Goal: Check status: Check status

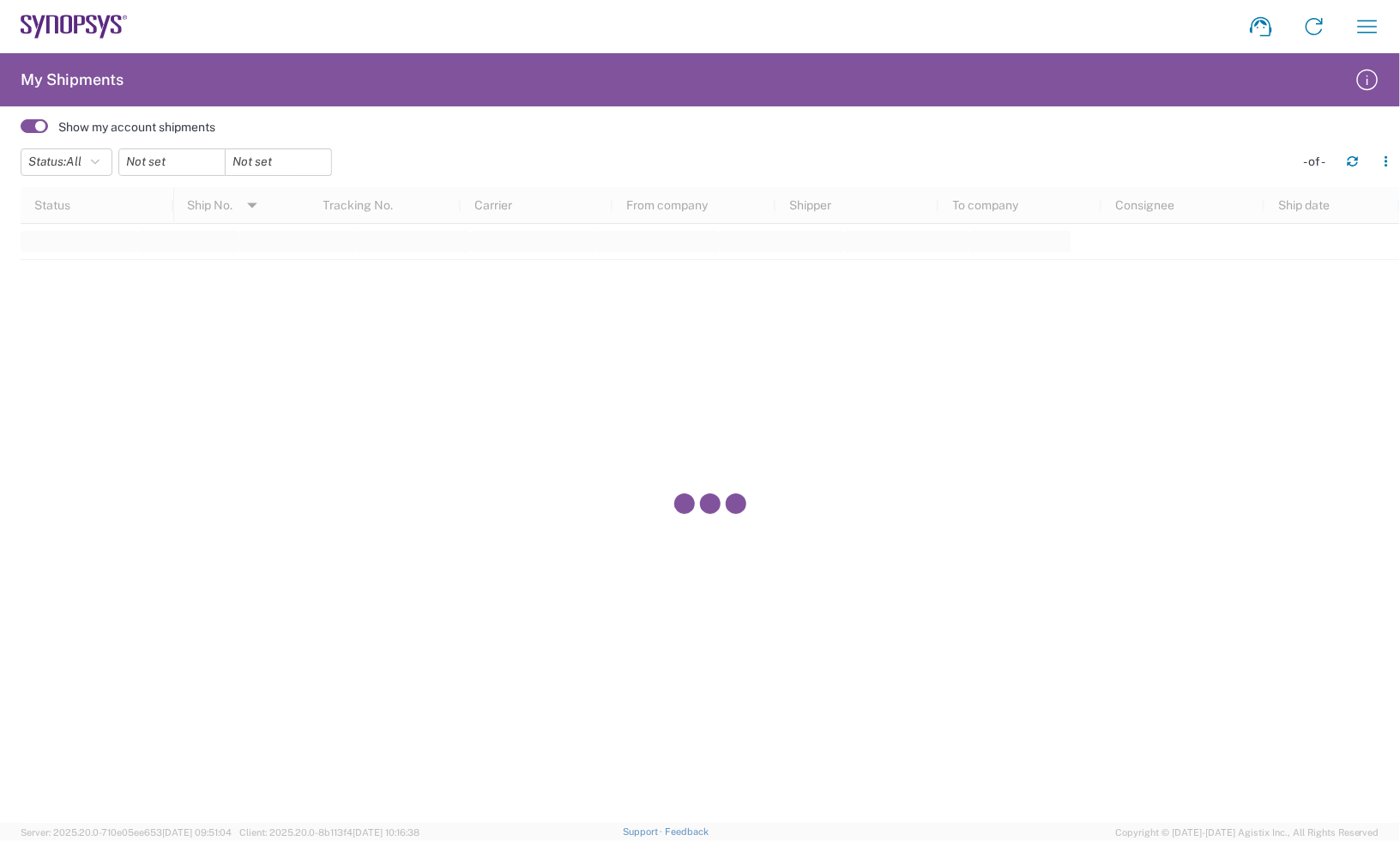
click at [117, 18] on icon at bounding box center [74, 27] width 107 height 24
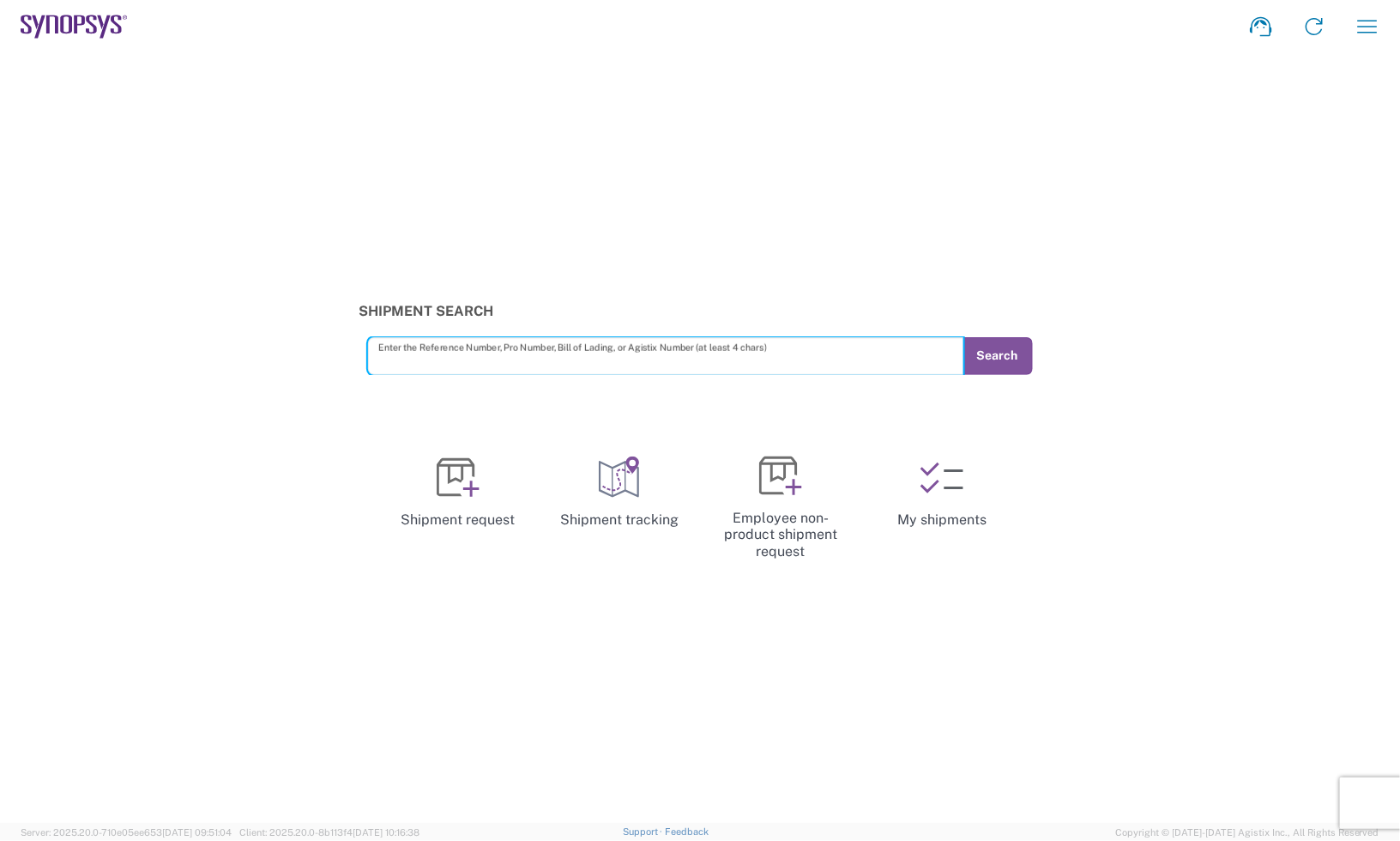
click at [609, 353] on input "text" at bounding box center [666, 356] width 576 height 30
paste input "56649446"
type input "56649446"
click at [1023, 352] on button "Search" at bounding box center [997, 356] width 70 height 38
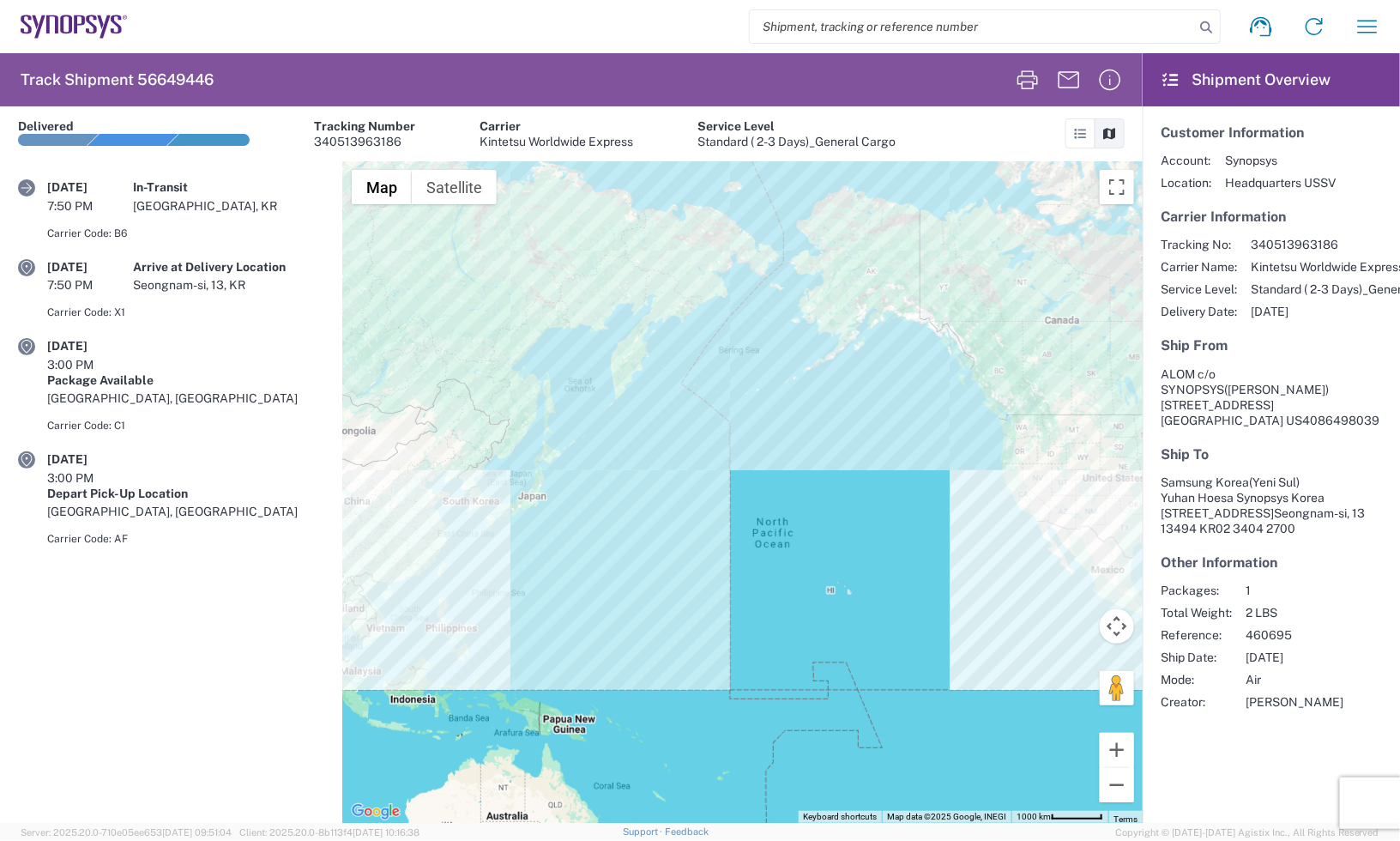
click at [1265, 254] on div "Tracking No: 340513963186 Carrier Name: Kintetsu Worldwide Express Service Leve…" at bounding box center [1271, 278] width 221 height 82
click at [1262, 273] on span "Kintetsu Worldwide Express" at bounding box center [1350, 266] width 198 height 15
